Goal: Task Accomplishment & Management: Manage account settings

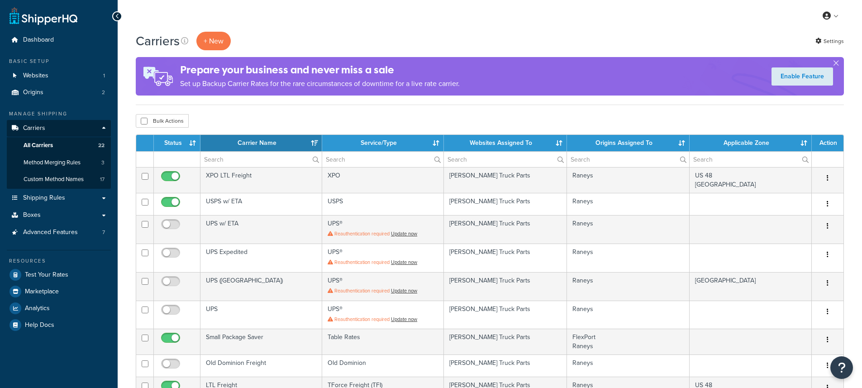
select select "15"
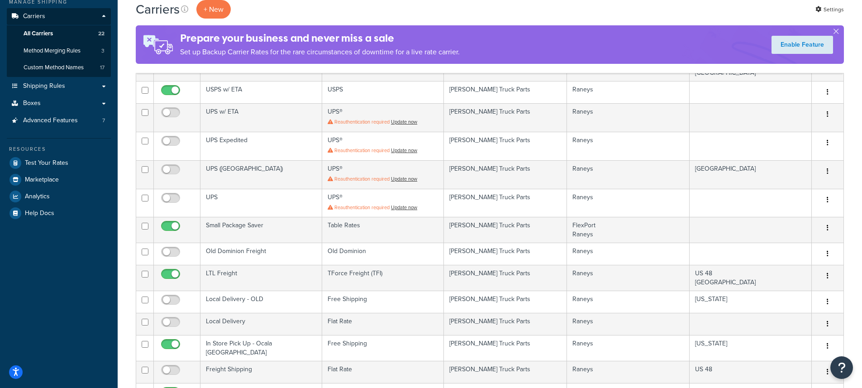
scroll to position [212, 0]
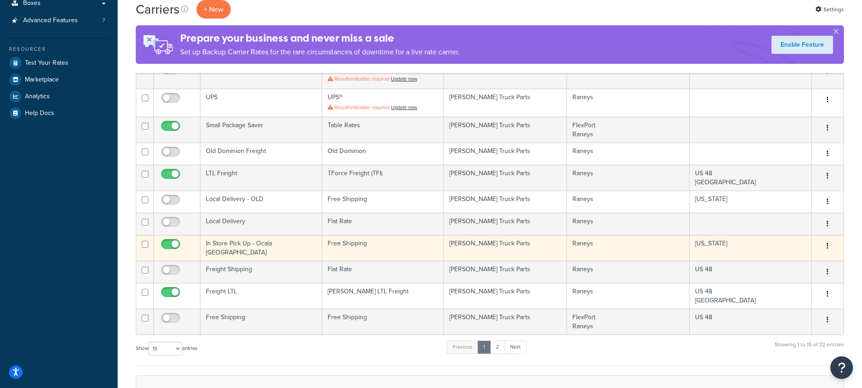
click at [255, 242] on td "In Store Pick Up - Ocala [GEOGRAPHIC_DATA]" at bounding box center [261, 248] width 122 height 26
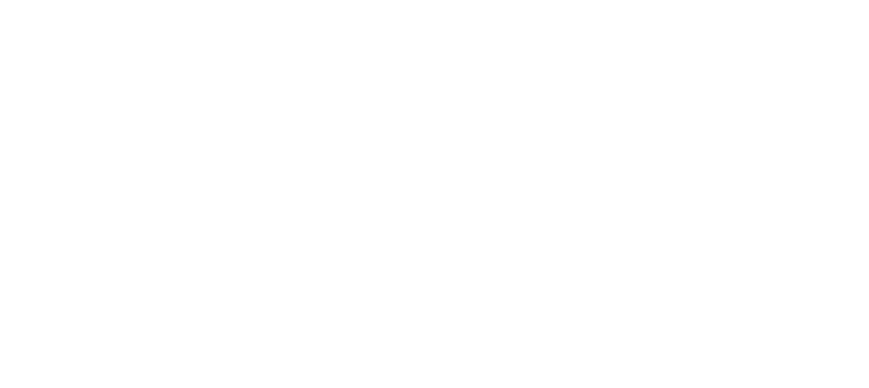
select select "free"
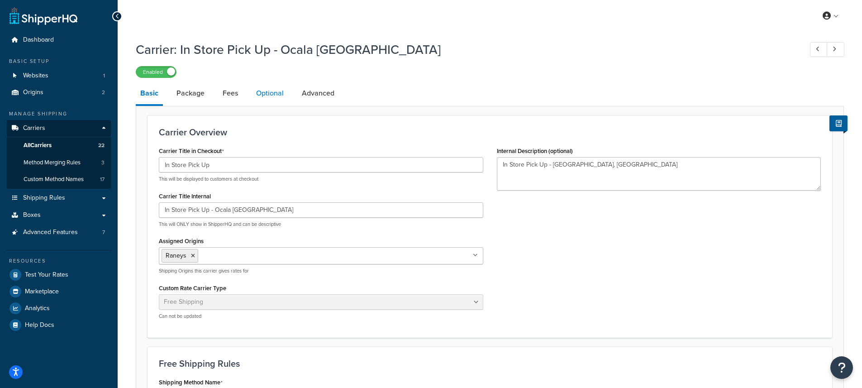
click at [257, 100] on link "Optional" at bounding box center [270, 93] width 37 height 22
select select "58691"
